Goal: Task Accomplishment & Management: Manage account settings

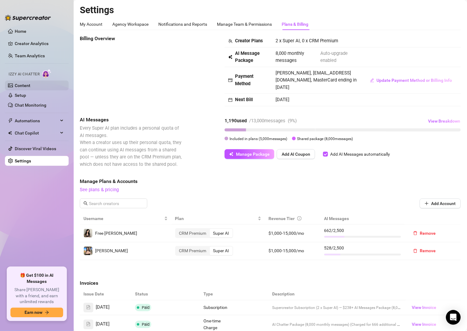
click at [30, 86] on link "Content" at bounding box center [23, 85] width 16 height 5
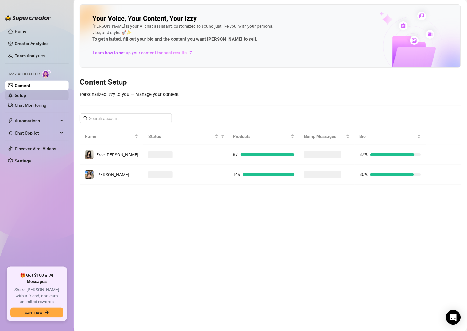
click at [26, 93] on link "Setup" at bounding box center [20, 95] width 11 height 5
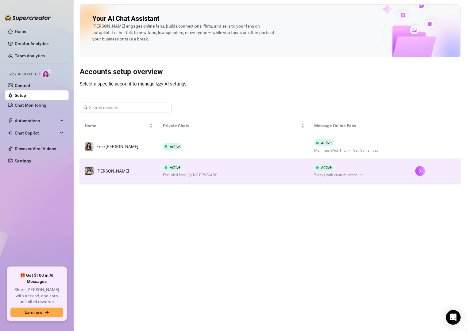
click at [218, 180] on td "Active Excluded lists: 🚫 NO PPVS/ADS" at bounding box center [233, 171] width 151 height 25
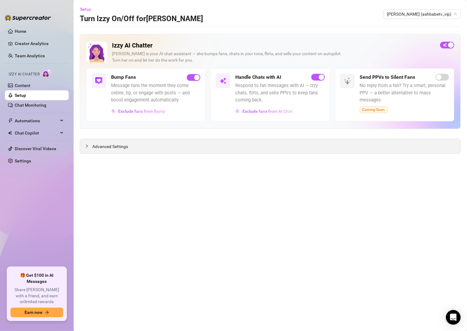
click at [162, 151] on div "Advanced Settings" at bounding box center [270, 146] width 380 height 14
click at [94, 148] on span "Advanced Settings" at bounding box center [110, 146] width 36 height 7
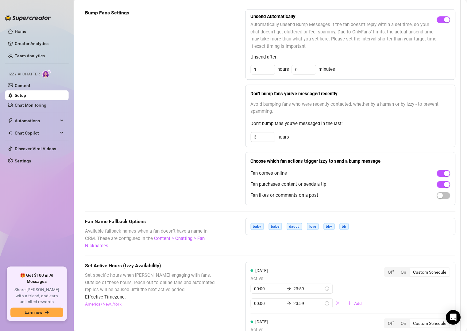
scroll to position [309, 0]
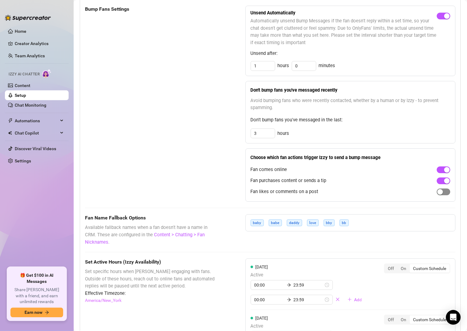
click at [389, 192] on div "button" at bounding box center [441, 192] width 6 height 6
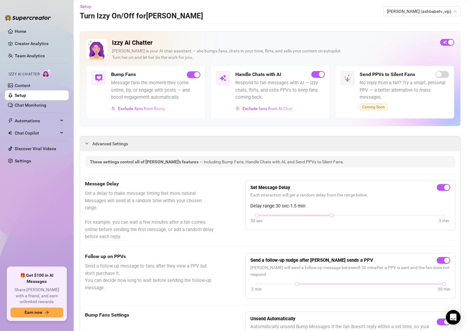
scroll to position [0, 0]
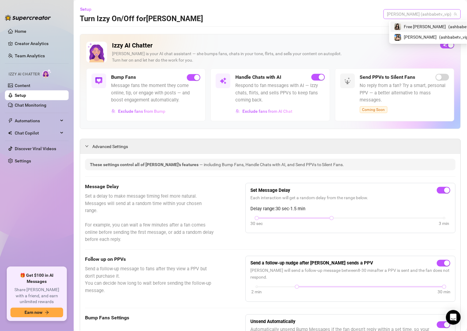
click at [389, 17] on span "[PERSON_NAME] (ashbabetv_vip)" at bounding box center [422, 14] width 70 height 9
click at [389, 30] on span "( ashbabetv )" at bounding box center [460, 26] width 23 height 7
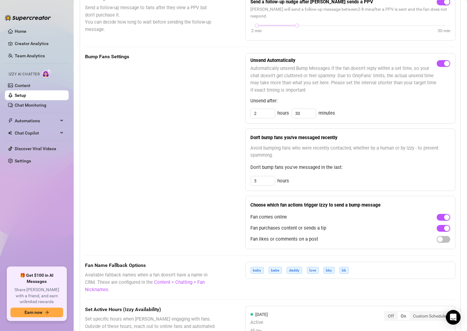
scroll to position [265, 0]
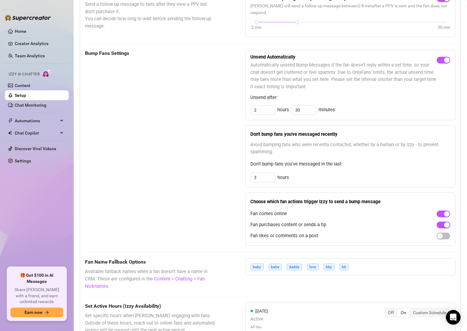
click at [389, 233] on span "button" at bounding box center [444, 236] width 14 height 7
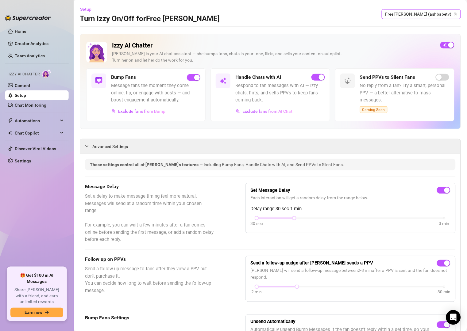
click at [389, 14] on span "Free [PERSON_NAME] (ashbabetv)" at bounding box center [421, 14] width 72 height 9
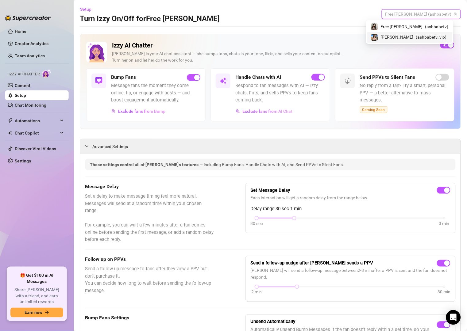
click at [389, 37] on span "( ashbabetv_vip )" at bounding box center [431, 37] width 31 height 7
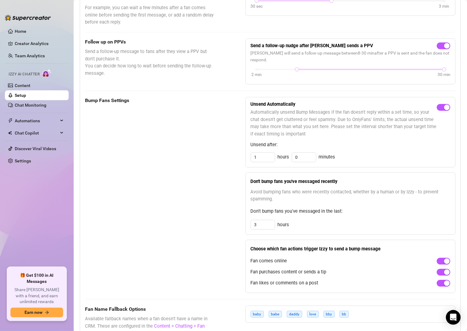
scroll to position [221, 0]
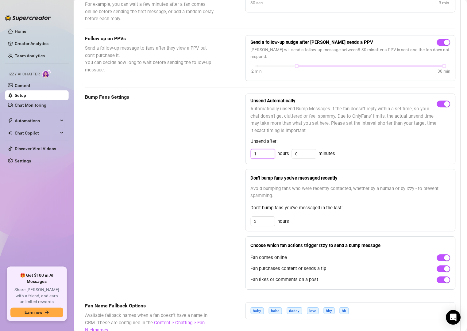
click at [259, 155] on input "1" at bounding box center [263, 154] width 24 height 9
type input "3"
click at [204, 235] on div "Bump Fans Settings" at bounding box center [150, 192] width 130 height 197
click at [315, 227] on div "Don't bump fans you've messaged recently Avoid bumping fans who were recently c…" at bounding box center [350, 200] width 210 height 63
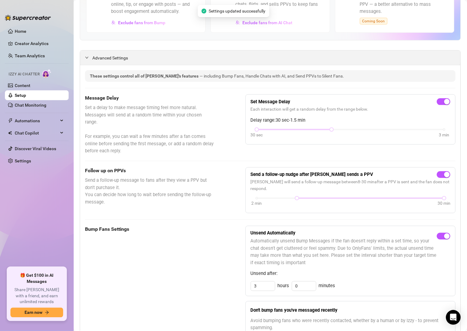
scroll to position [0, 0]
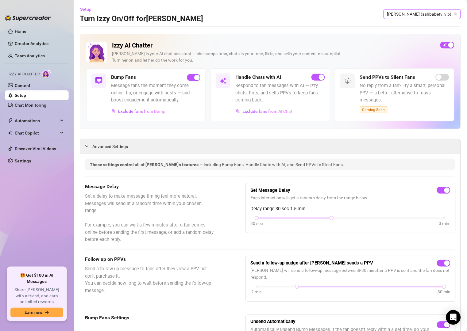
click at [389, 15] on span "[PERSON_NAME] (ashbabetv_vip)" at bounding box center [422, 14] width 70 height 9
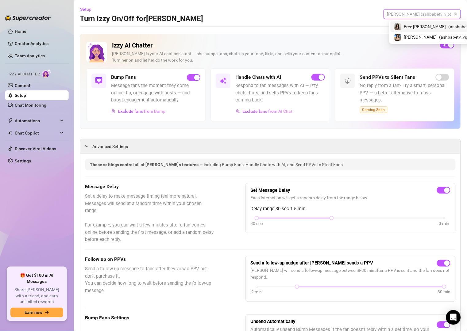
click at [389, 28] on span "Free [PERSON_NAME]" at bounding box center [425, 26] width 42 height 7
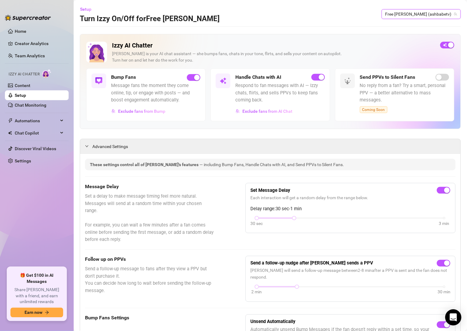
click at [389, 276] on icon "Open Intercom Messenger" at bounding box center [453, 318] width 7 height 8
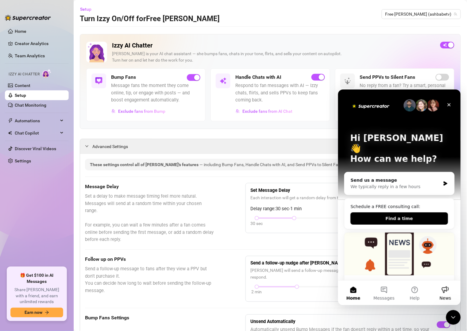
click at [389, 276] on span "News" at bounding box center [445, 298] width 12 height 4
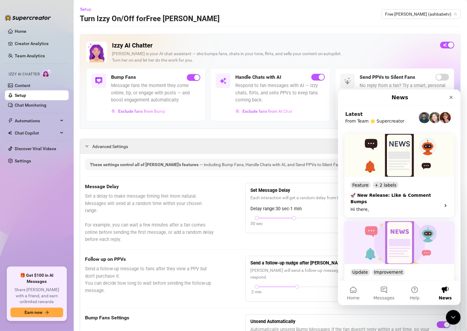
click at [389, 203] on icon "Intercom messenger" at bounding box center [445, 205] width 5 height 5
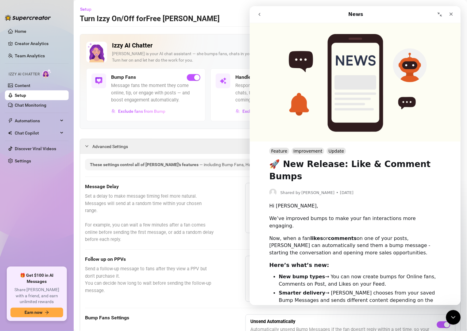
click at [257, 15] on icon "go back" at bounding box center [259, 14] width 5 height 5
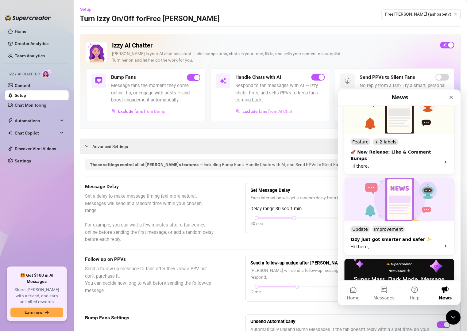
scroll to position [44, 0]
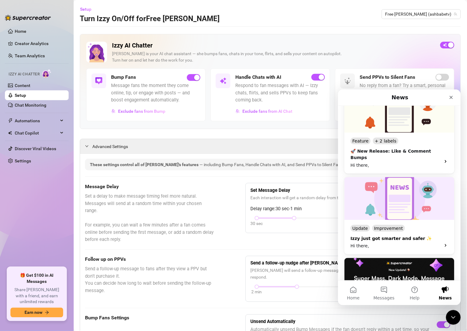
click at [389, 243] on div "Hi there," at bounding box center [393, 246] width 87 height 6
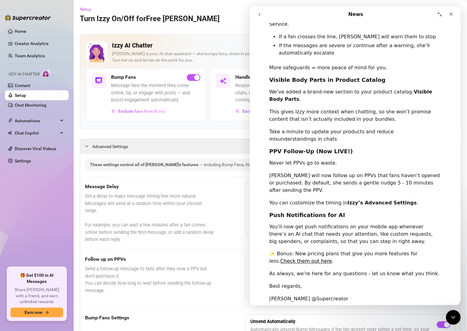
scroll to position [242, 0]
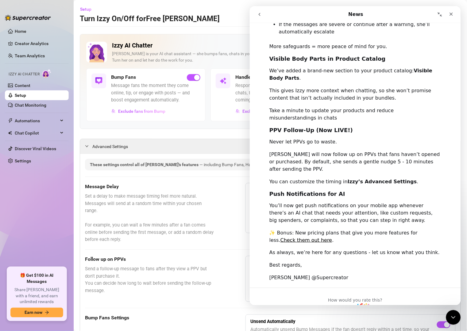
click at [389, 276] on icon "Close Intercom Messenger" at bounding box center [452, 316] width 7 height 7
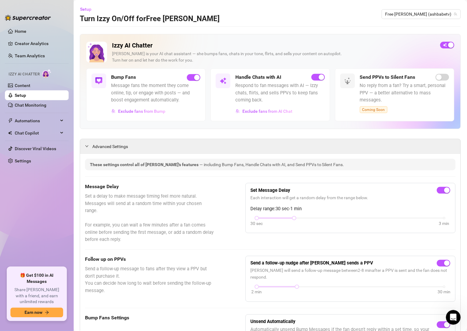
scroll to position [0, 0]
